Goal: Check status: Check status

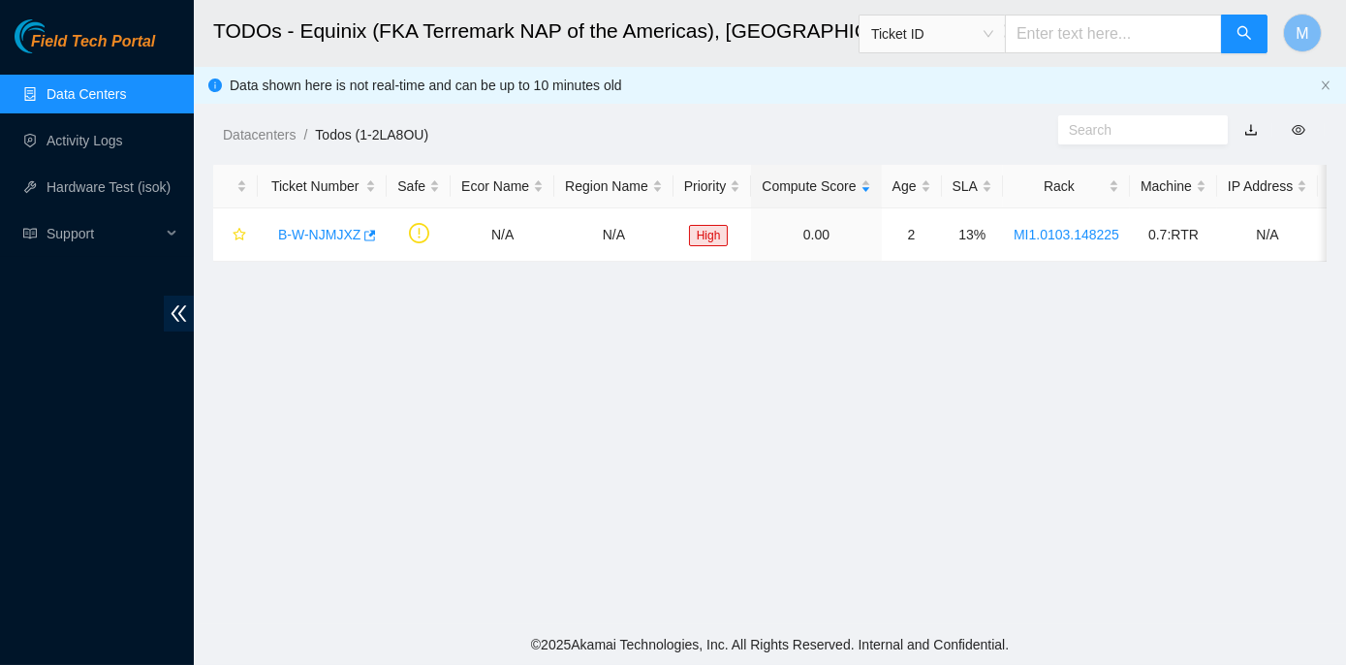
click at [114, 97] on link "Data Centers" at bounding box center [86, 94] width 79 height 16
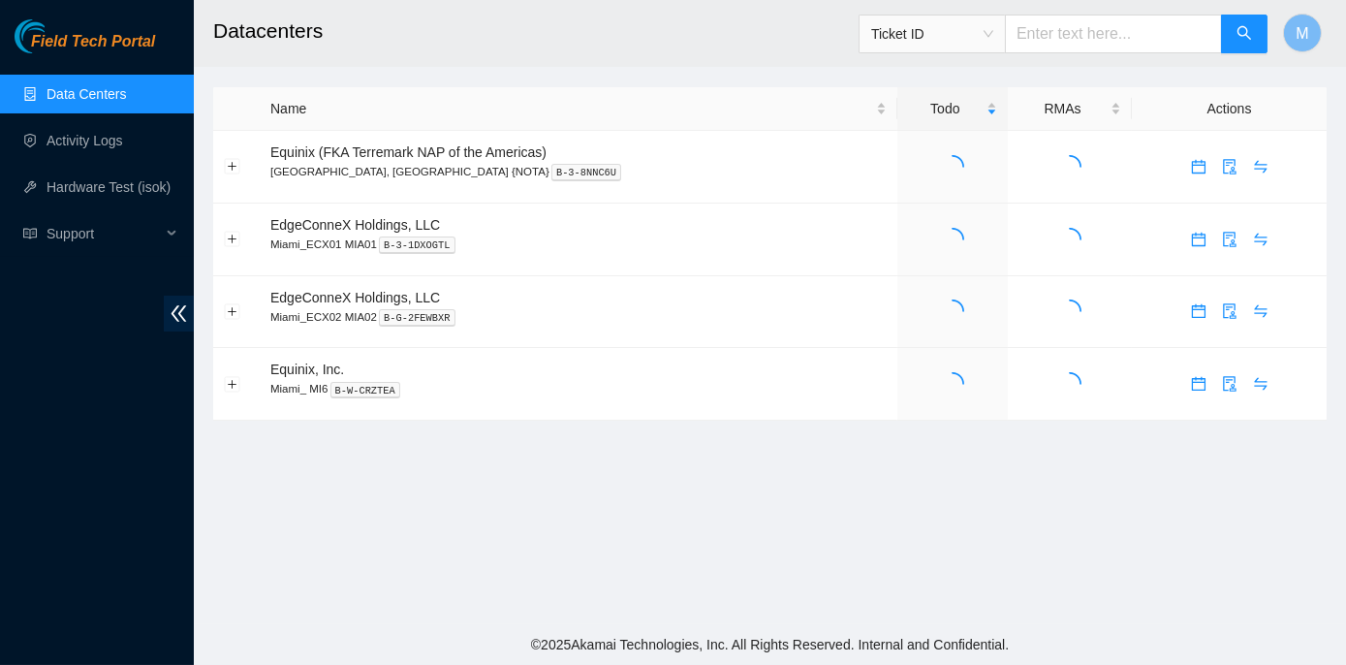
click at [993, 35] on span "Ticket ID" at bounding box center [932, 33] width 122 height 29
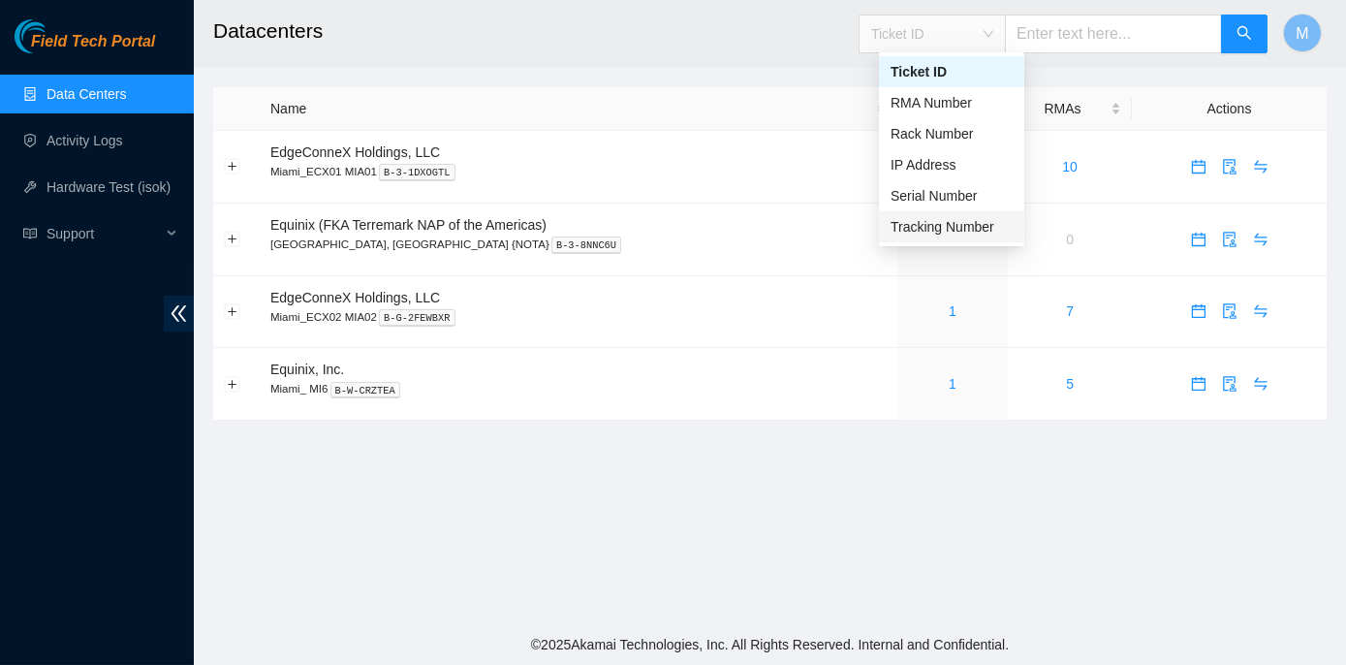
click at [934, 227] on div "Tracking Number" at bounding box center [952, 226] width 122 height 21
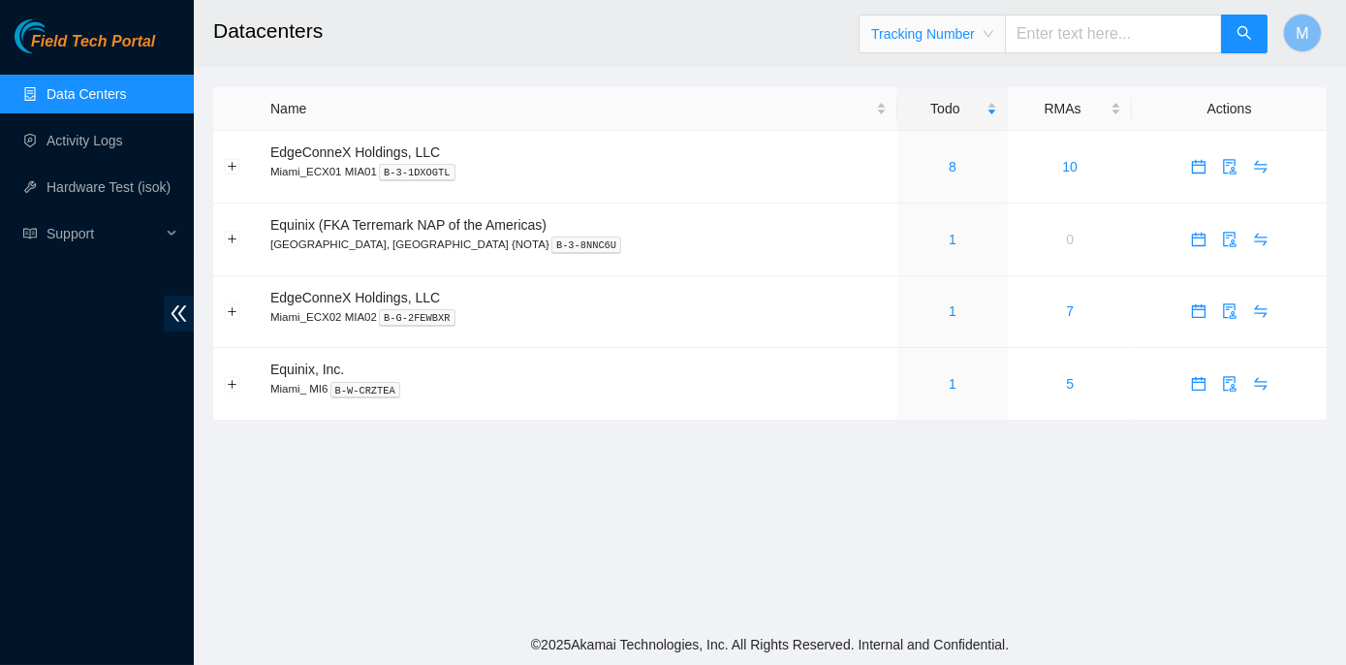
click at [1054, 28] on input "text" at bounding box center [1113, 34] width 217 height 39
paste input "473665219894"
type input "473665219894"
click at [1244, 28] on icon "search" at bounding box center [1244, 33] width 16 height 16
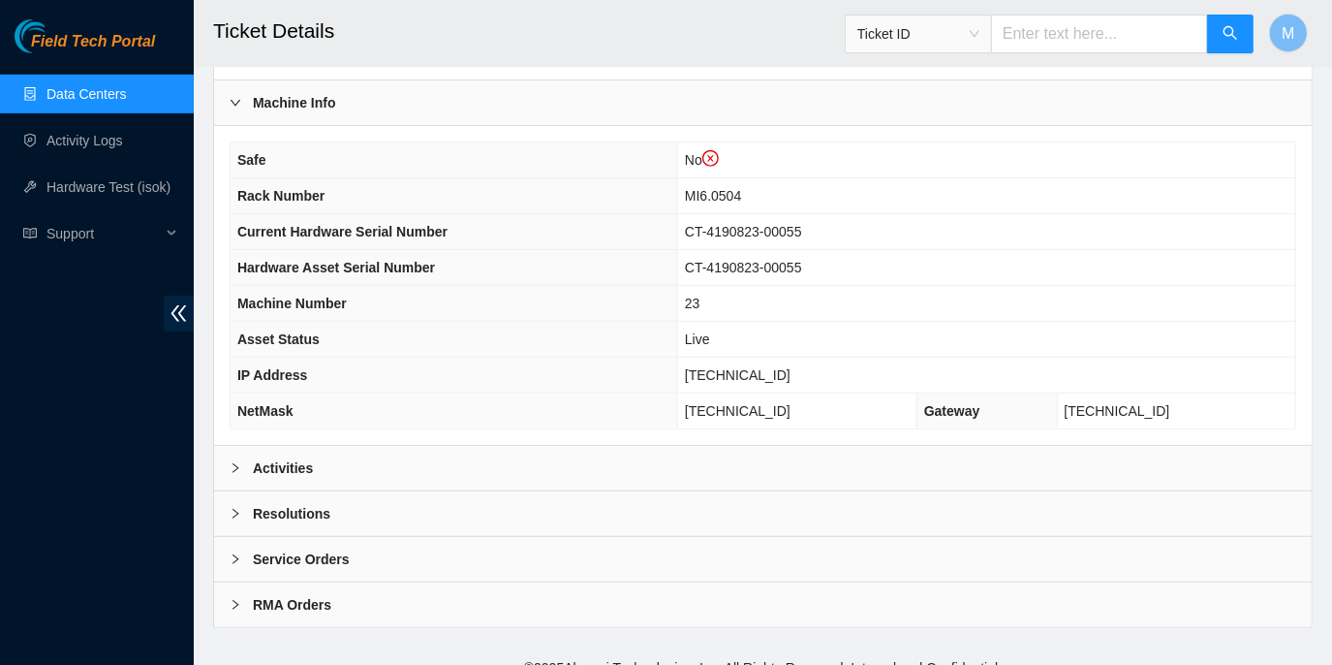
scroll to position [656, 0]
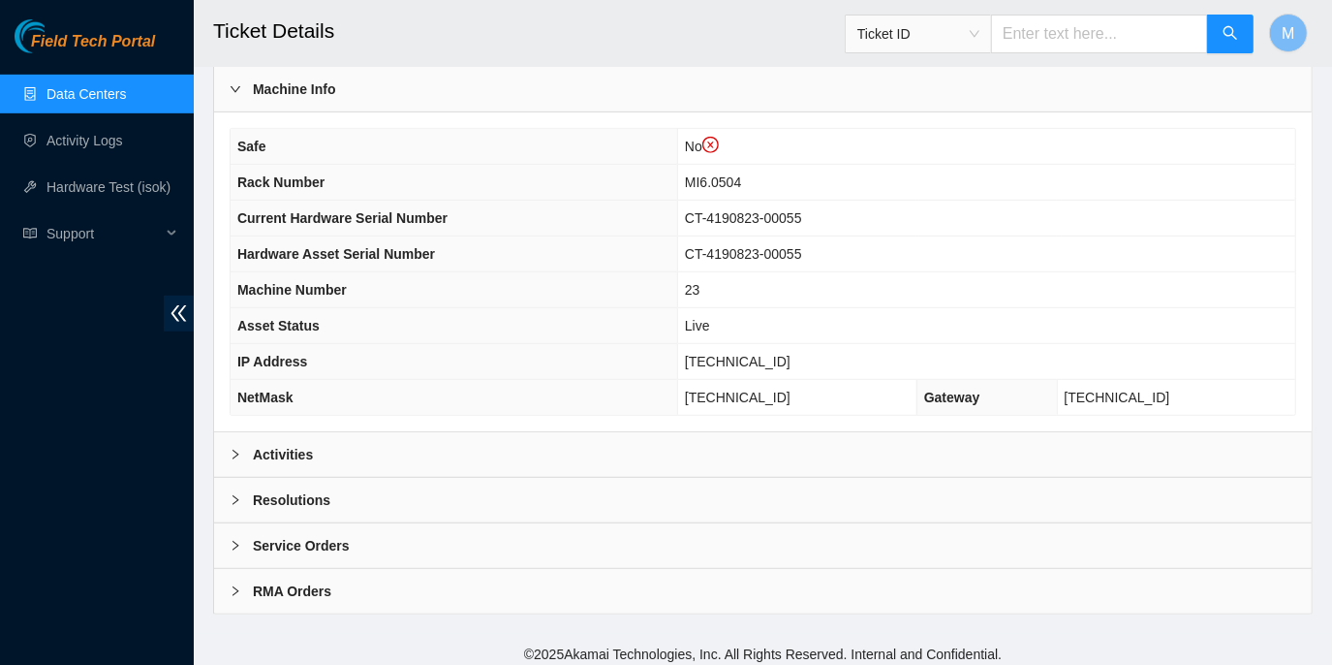
click at [234, 449] on icon "right" at bounding box center [236, 455] width 12 height 12
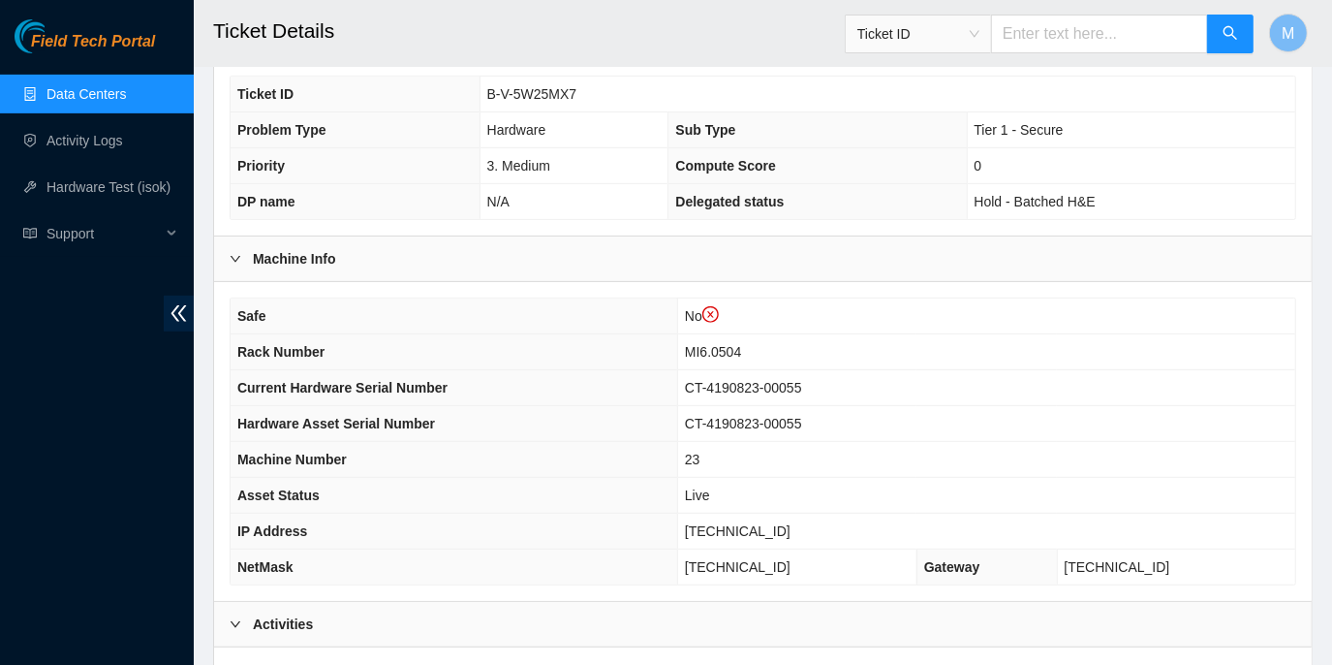
scroll to position [361, 0]
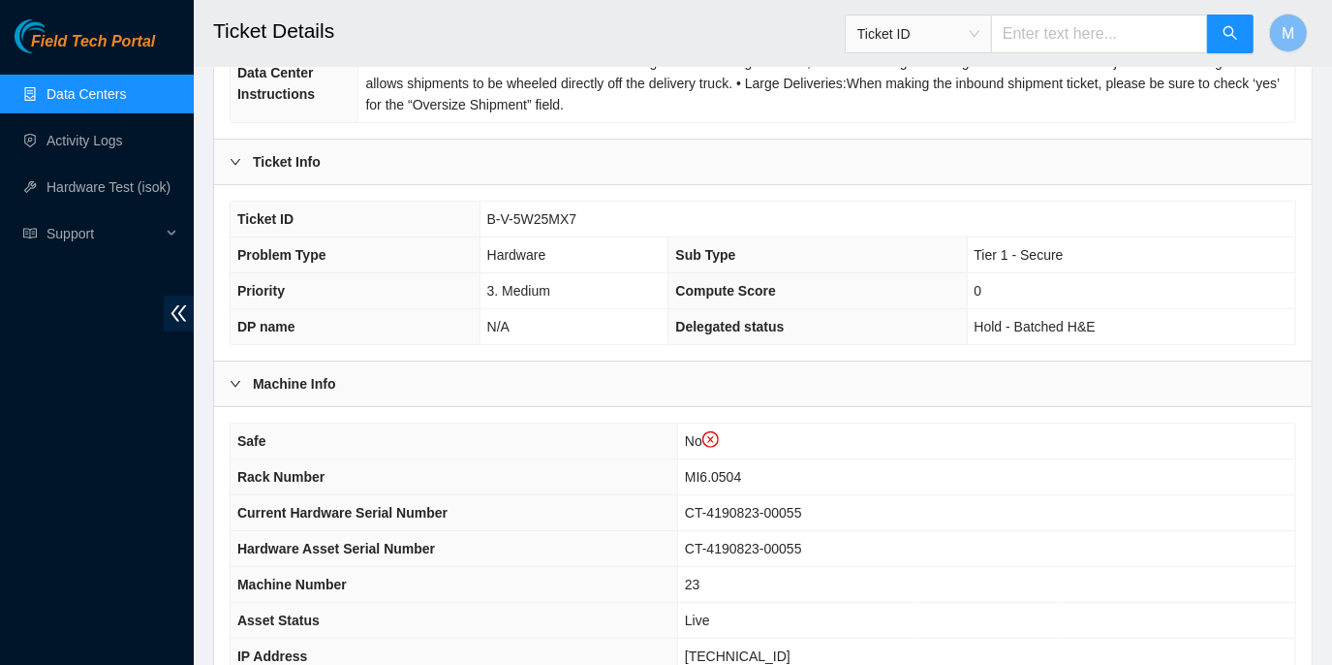
click at [234, 373] on div at bounding box center [241, 383] width 23 height 21
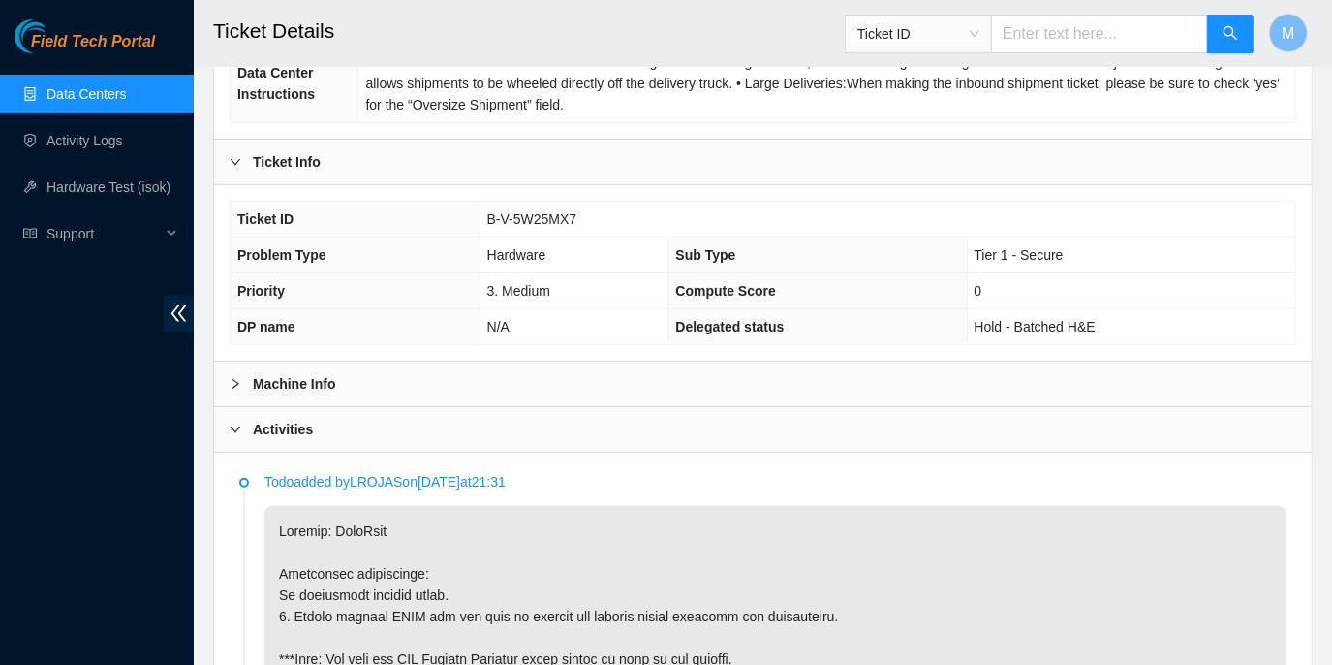
click at [235, 423] on icon "right" at bounding box center [236, 429] width 12 height 12
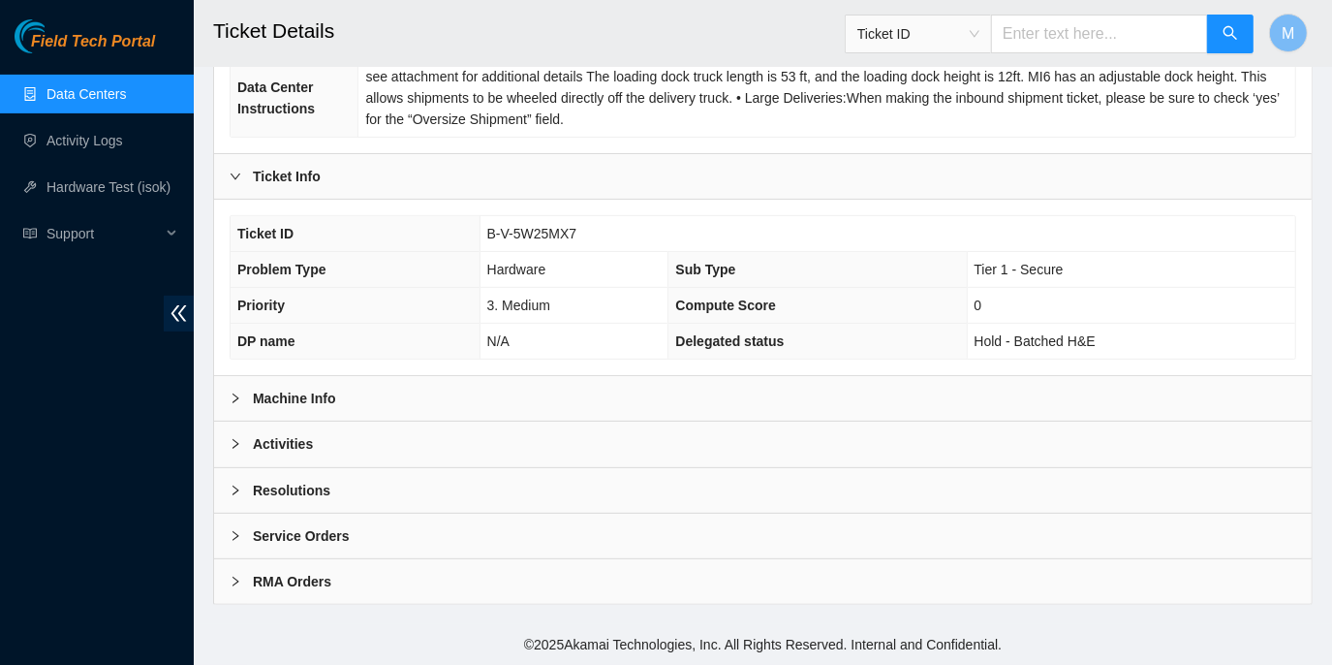
scroll to position [339, 0]
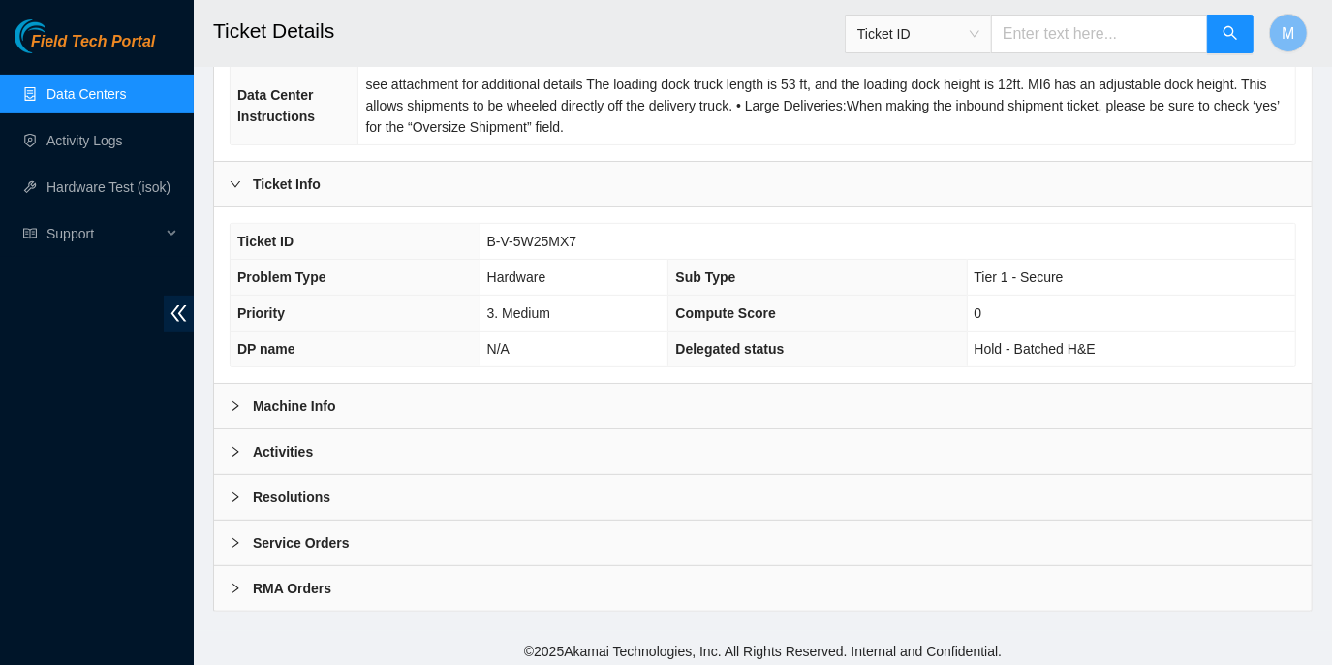
click at [232, 492] on icon "right" at bounding box center [236, 497] width 12 height 12
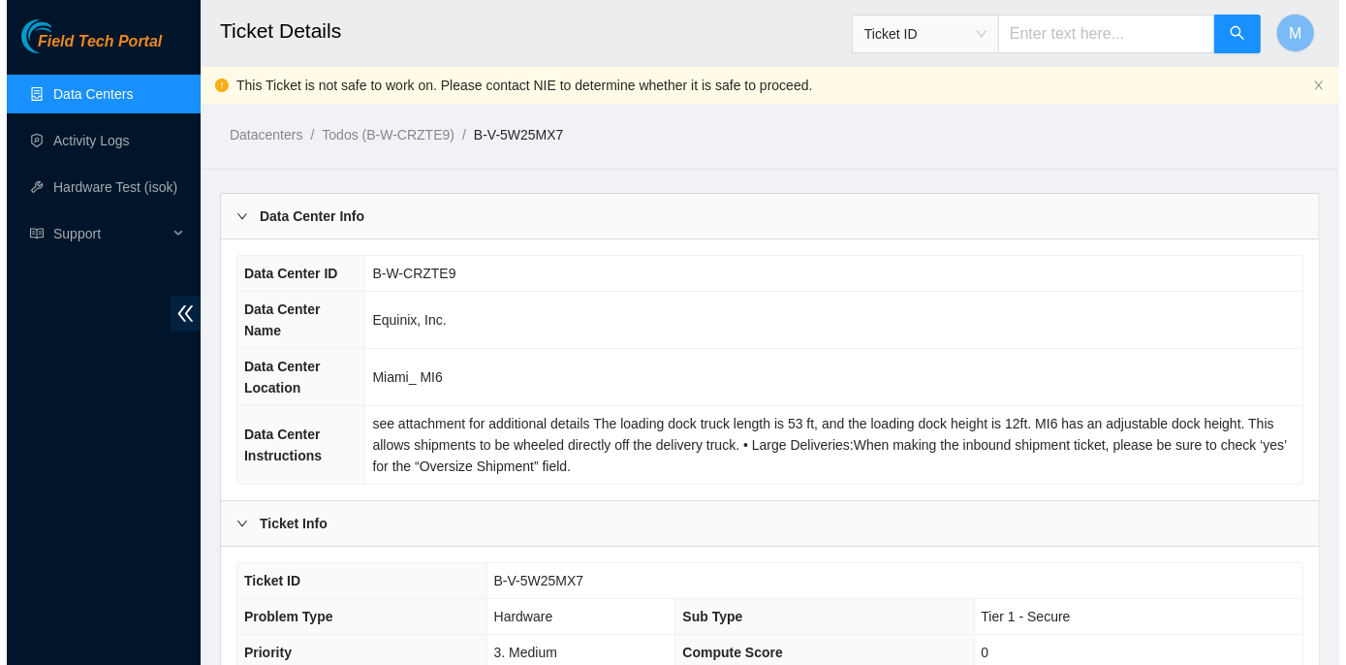
scroll to position [0, 0]
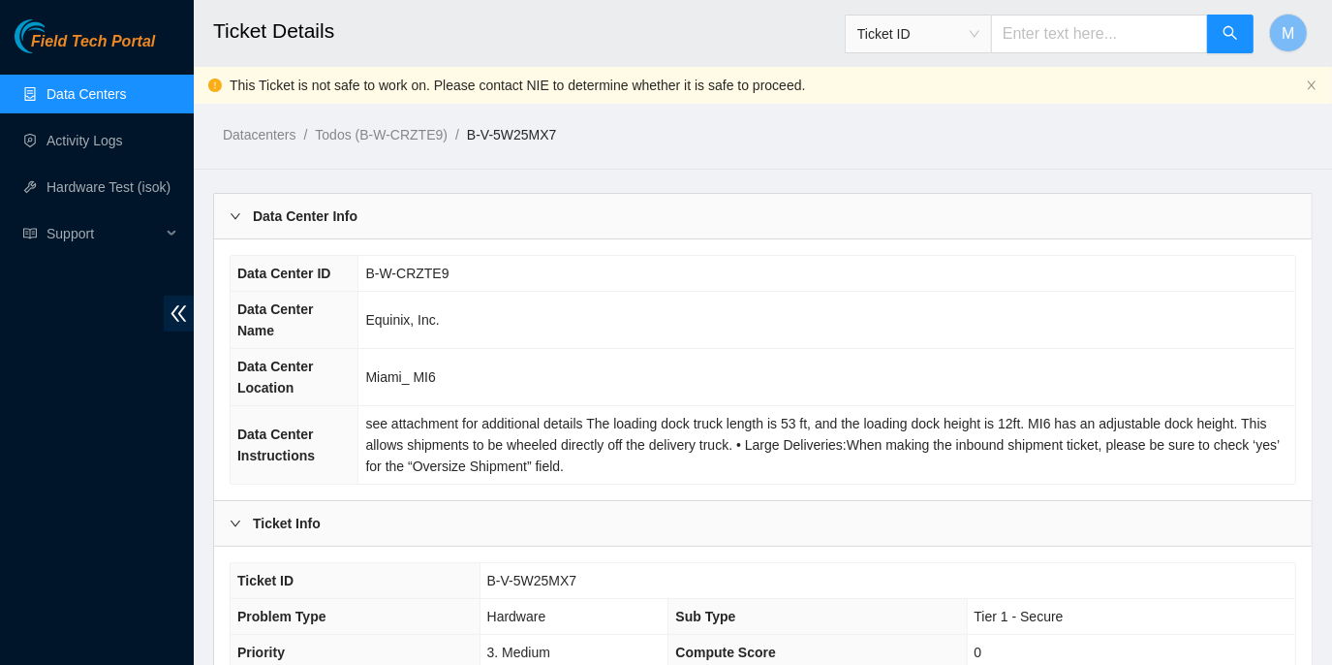
click at [87, 87] on link "Data Centers" at bounding box center [86, 94] width 79 height 16
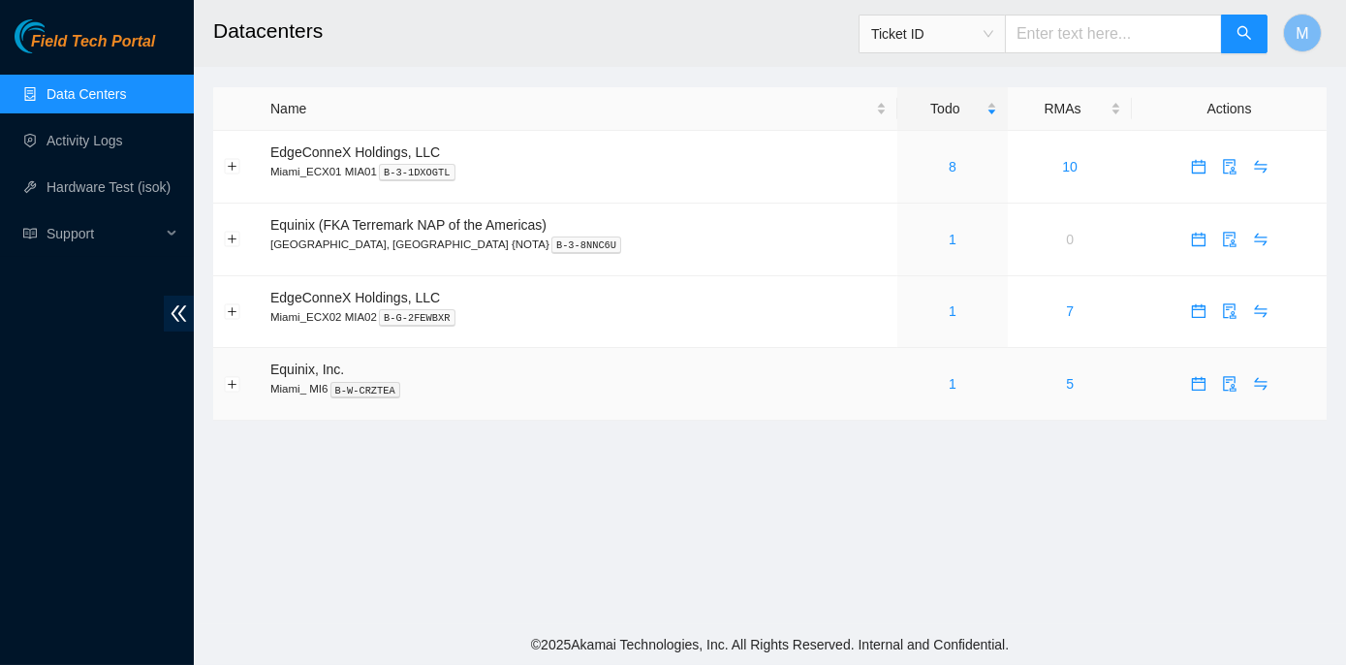
click at [908, 375] on div "1" at bounding box center [953, 383] width 90 height 21
click at [949, 162] on link "8" at bounding box center [953, 167] width 8 height 16
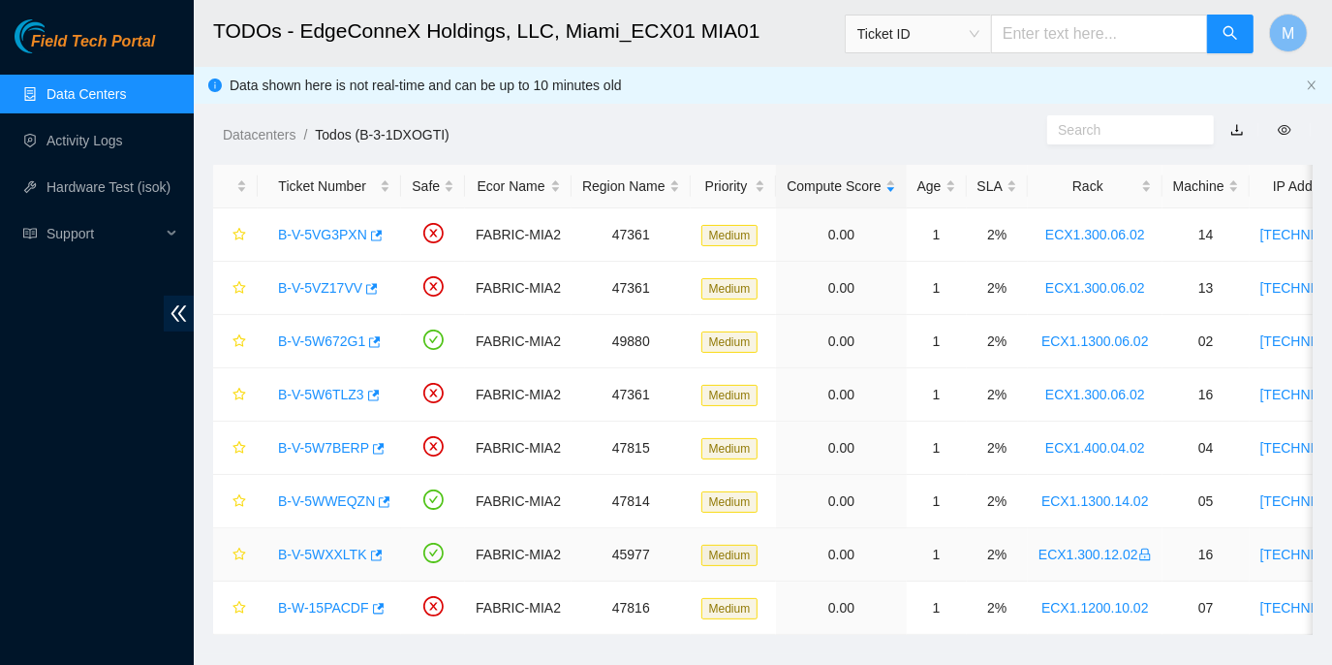
click at [307, 551] on link "B-V-5WXXLTK" at bounding box center [322, 555] width 89 height 16
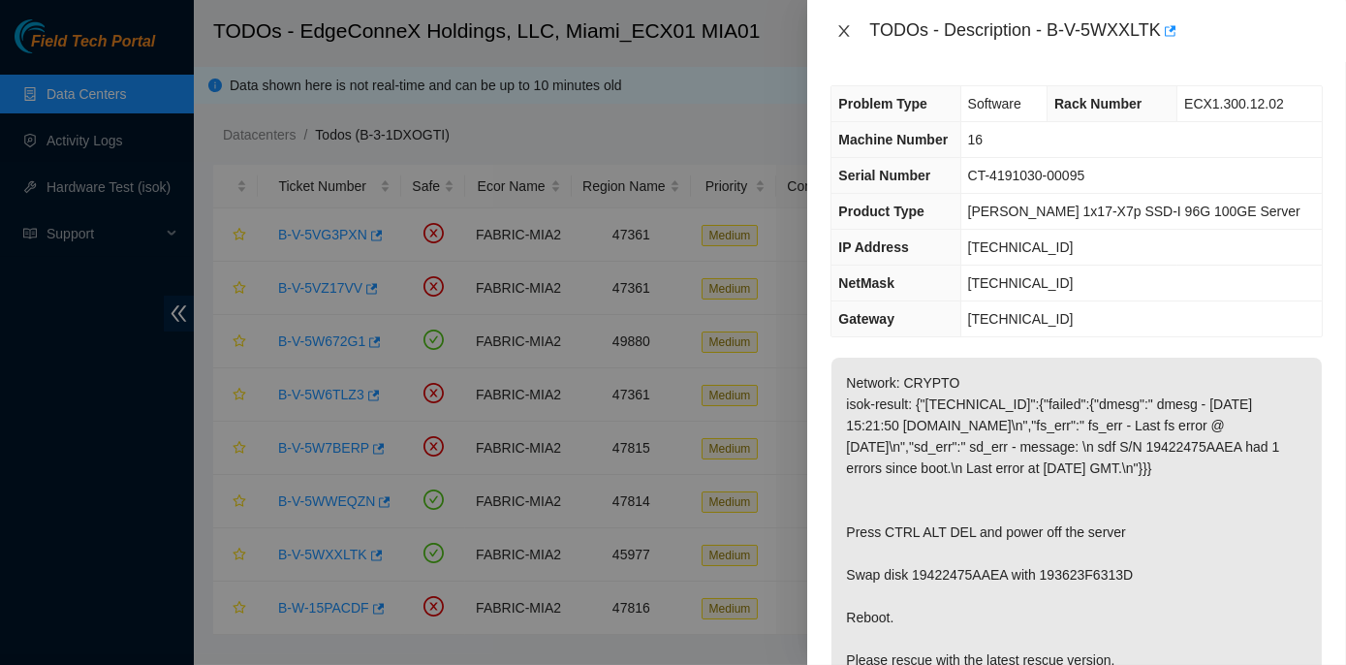
click at [842, 31] on icon "close" at bounding box center [844, 31] width 16 height 16
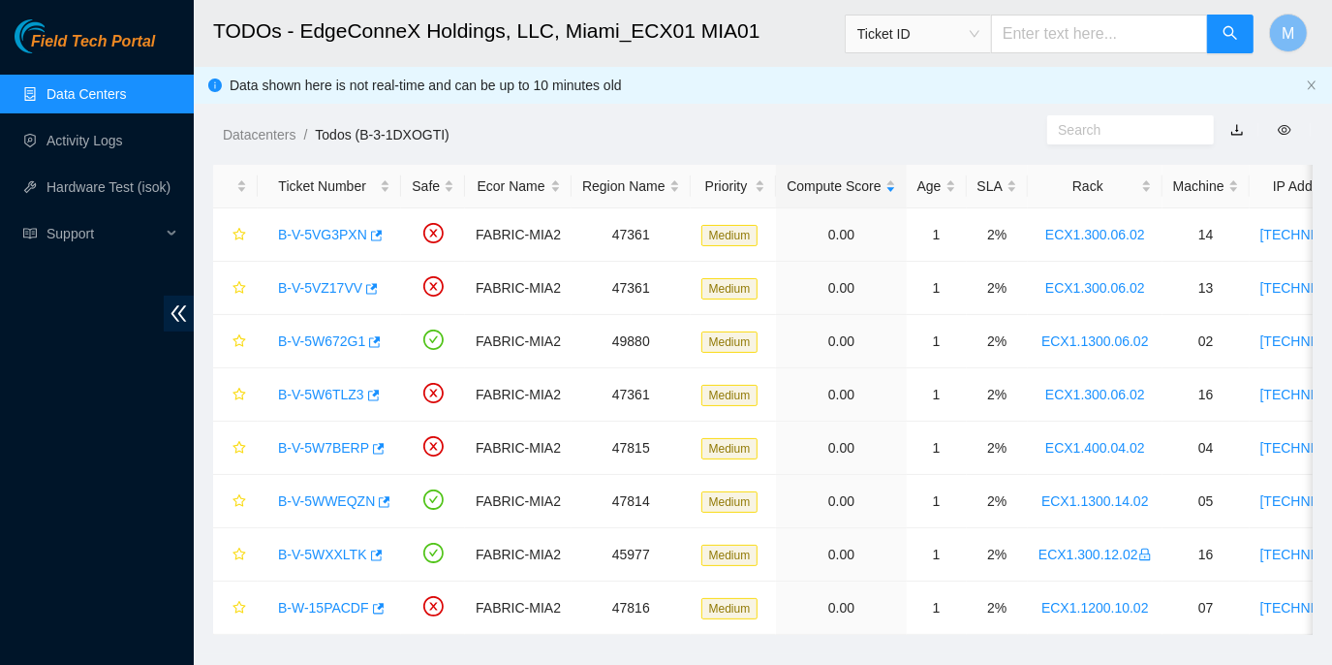
click at [57, 93] on link "Data Centers" at bounding box center [86, 94] width 79 height 16
